Goal: Transaction & Acquisition: Purchase product/service

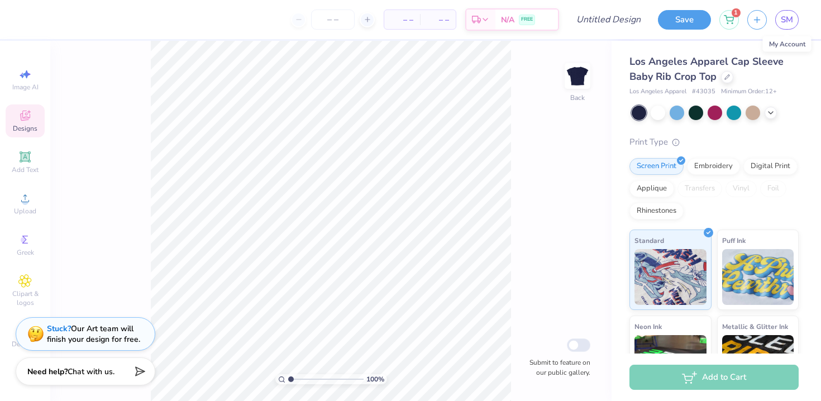
scroll to position [128, 0]
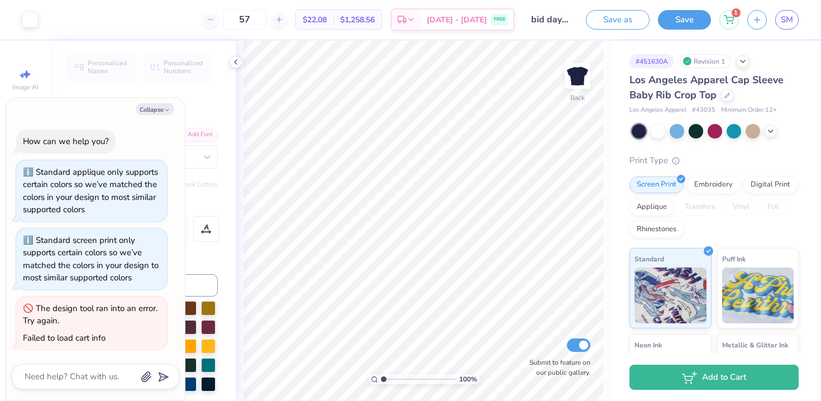
type textarea "x"
click at [558, 146] on input "7.02" at bounding box center [570, 145] width 40 height 16
type input "9.02"
type textarea "x"
type input "7.02"
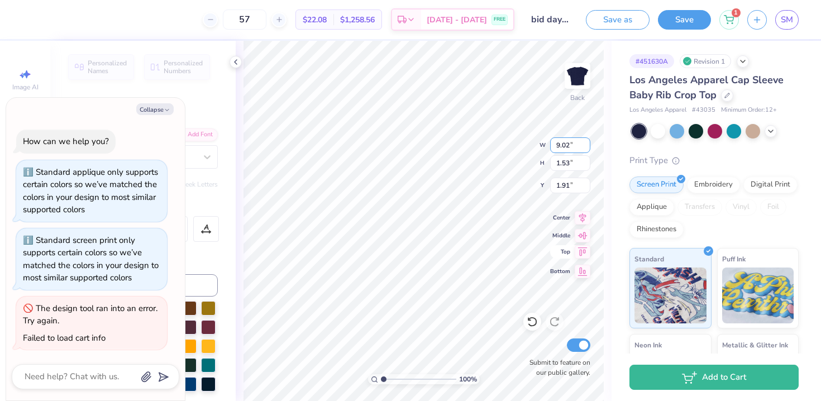
type input "1.90"
click at [560, 165] on input "1.53" at bounding box center [570, 163] width 40 height 16
type input "3.53"
click at [559, 145] on input "7.02" at bounding box center [570, 145] width 40 height 16
type textarea "x"
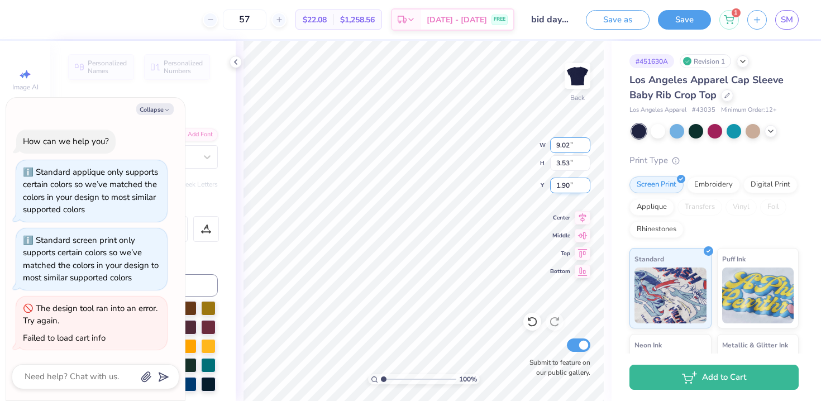
type input "9.02"
type textarea "x"
type input "7.02"
click at [608, 155] on div "100 % Back W 7.02 7.02 " H 3.53 3.53 " Y 1.90 1.90 " Center Middle Top Bottom S…" at bounding box center [424, 221] width 376 height 360
click at [733, 21] on icon at bounding box center [728, 17] width 10 height 9
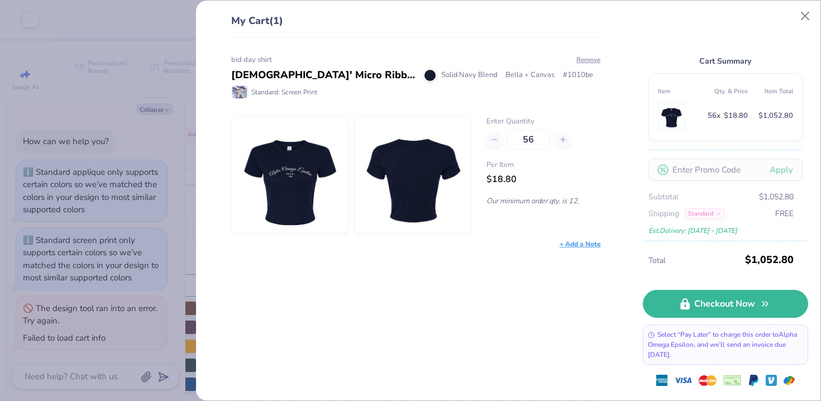
click at [397, 115] on div "bid day shirt [DEMOGRAPHIC_DATA]' Micro Ribbed Baby Tee Solid Navy Blend Bella …" at bounding box center [416, 152] width 370 height 195
click at [345, 79] on div "[DEMOGRAPHIC_DATA]' Micro Ribbed Baby Tee" at bounding box center [323, 75] width 185 height 15
click at [414, 151] on img at bounding box center [412, 175] width 96 height 116
click at [691, 112] on td at bounding box center [680, 116] width 45 height 32
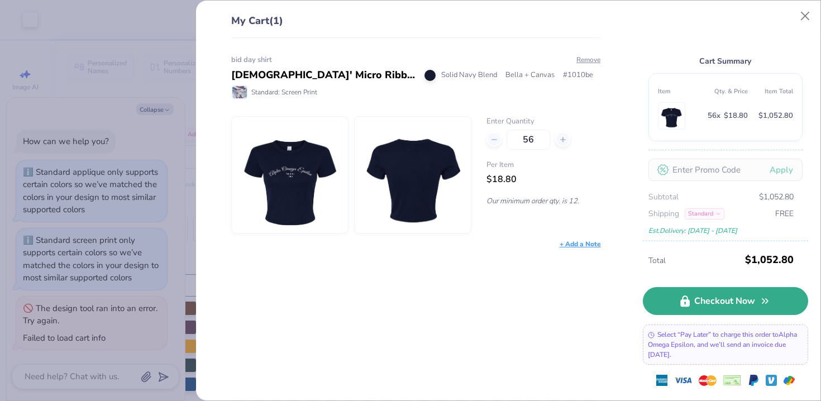
click at [677, 313] on link "Checkout Now" at bounding box center [724, 301] width 165 height 28
type textarea "x"
